Goal: Information Seeking & Learning: Learn about a topic

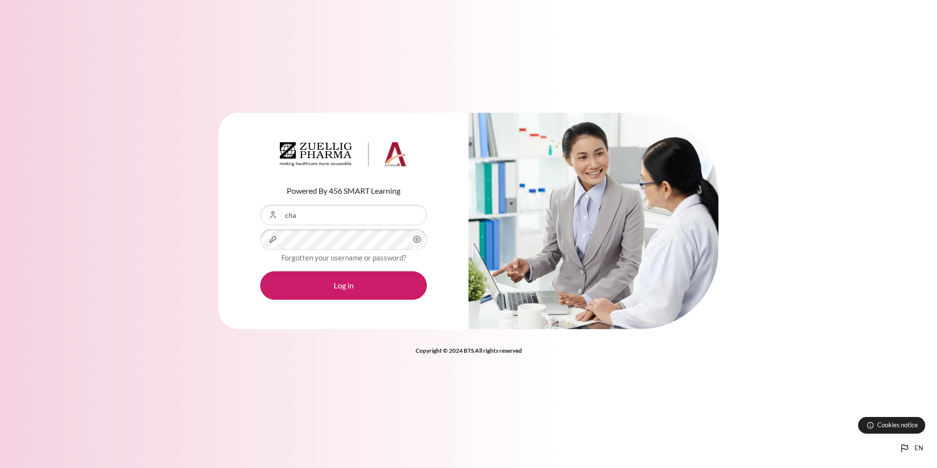
click at [316, 215] on input "cha" at bounding box center [343, 214] width 167 height 21
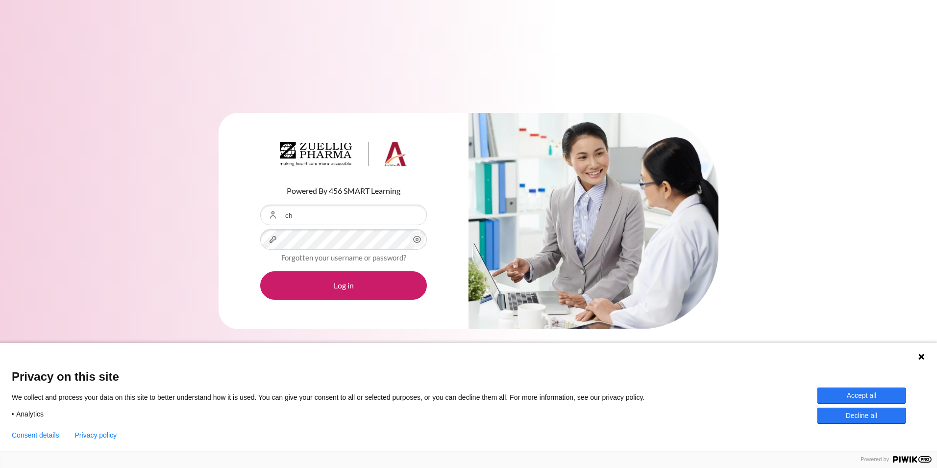
type input "c"
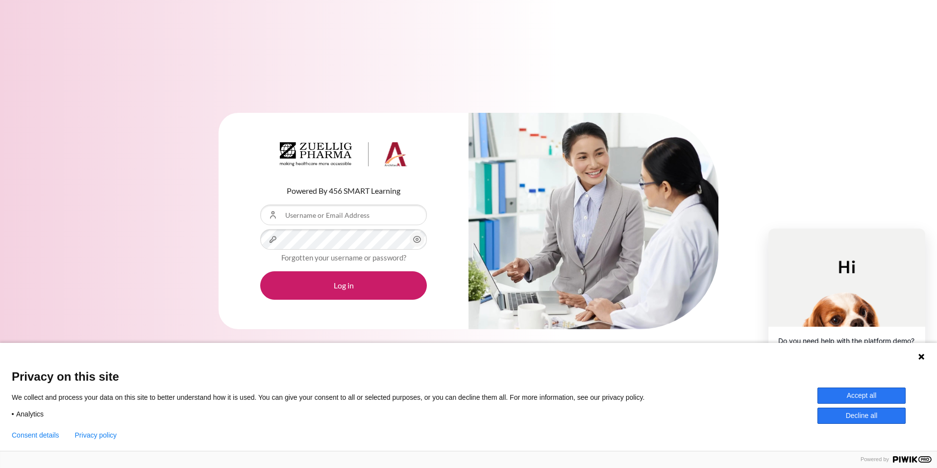
click at [861, 393] on button "Accept all" at bounding box center [862, 395] width 88 height 16
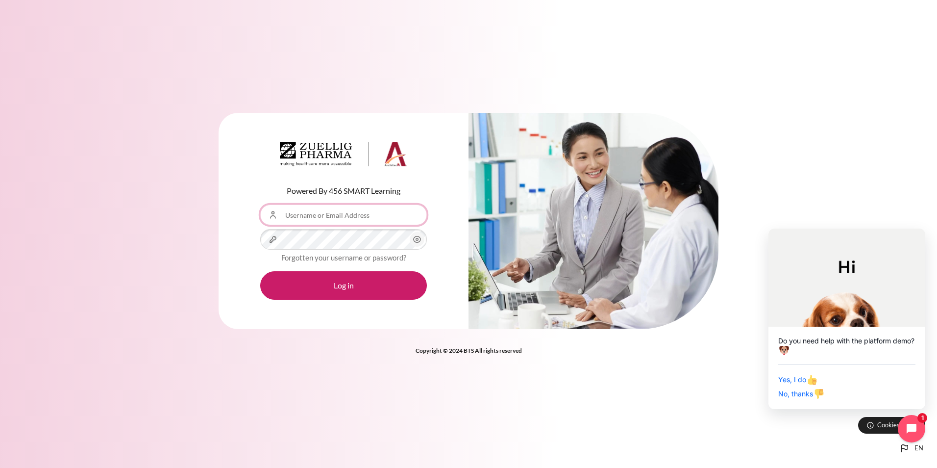
click at [310, 219] on input "Username or Email Address" at bounding box center [343, 214] width 167 height 21
type input "[EMAIL_ADDRESS][DOMAIN_NAME]"
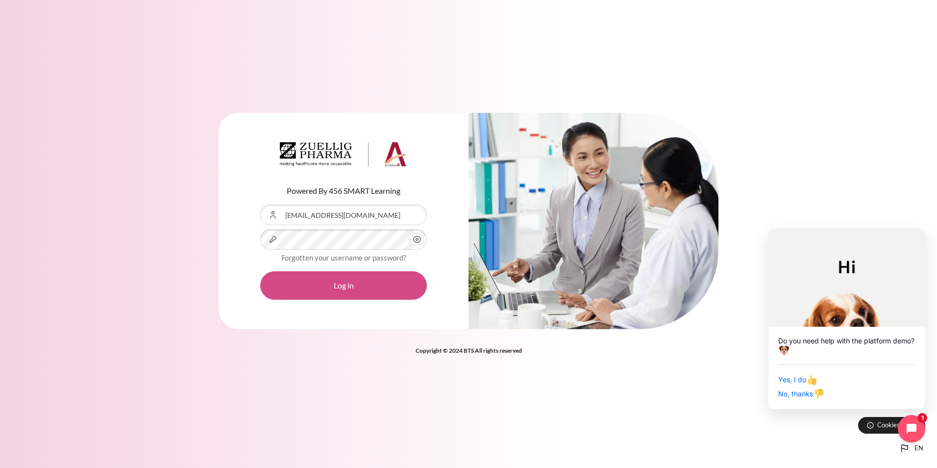
click at [336, 286] on button "Log in" at bounding box center [343, 285] width 167 height 28
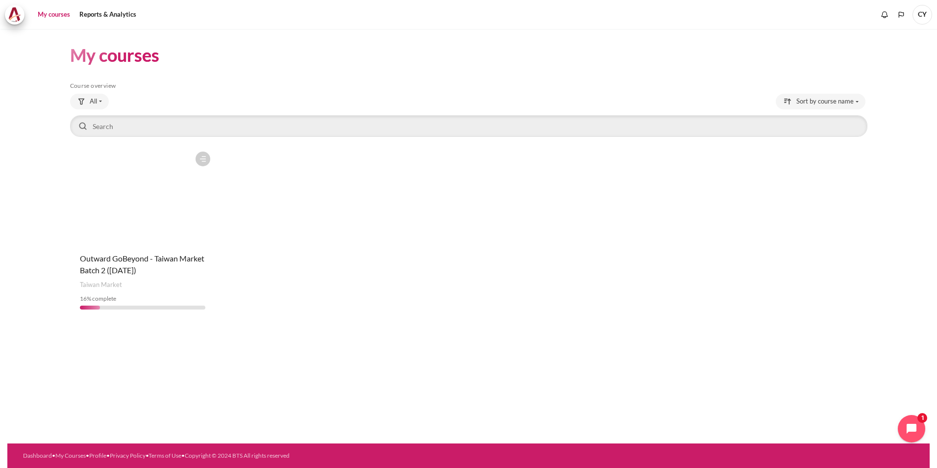
click at [182, 224] on figure "Content" at bounding box center [143, 196] width 146 height 98
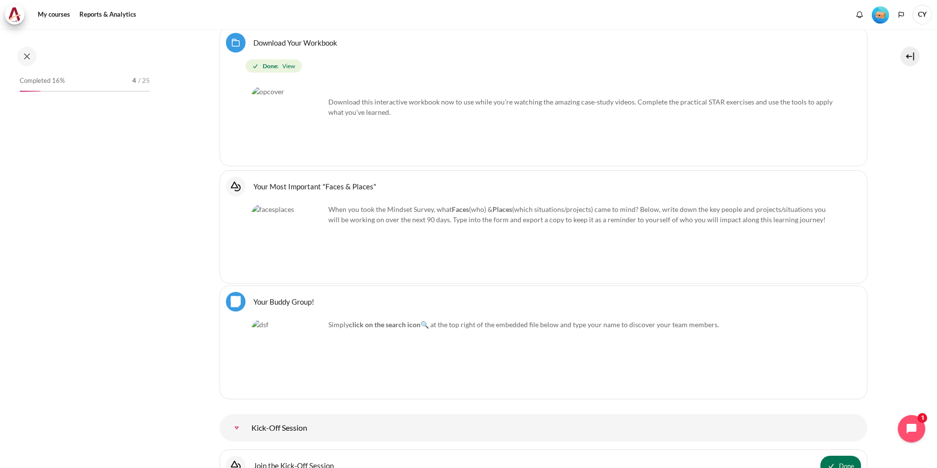
scroll to position [763, 0]
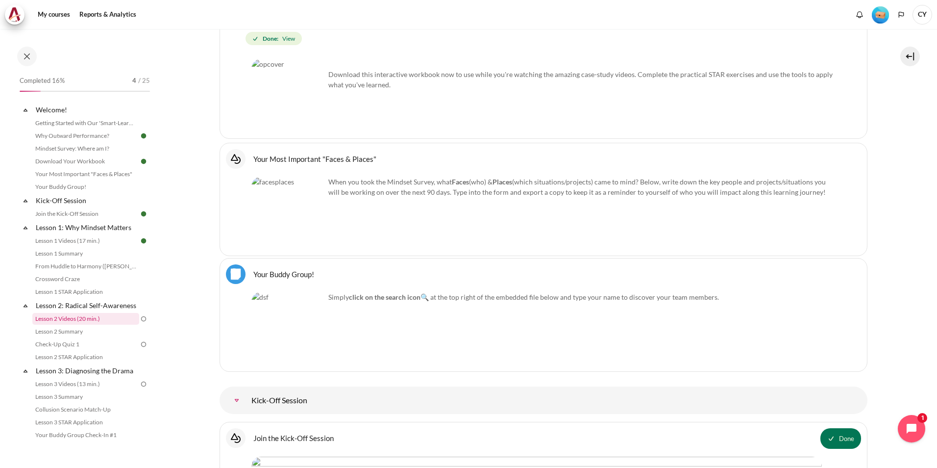
click at [92, 325] on link "Lesson 2 Videos (20 min.)" at bounding box center [85, 319] width 107 height 12
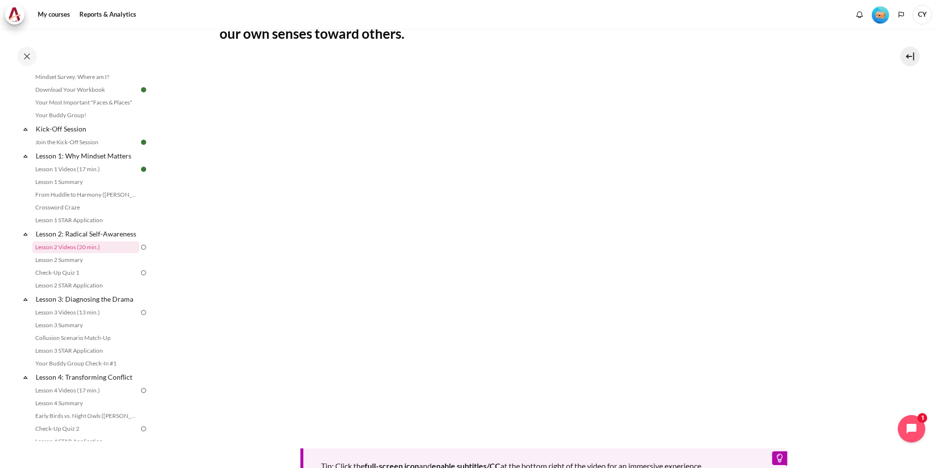
scroll to position [196, 0]
